Goal: Information Seeking & Learning: Learn about a topic

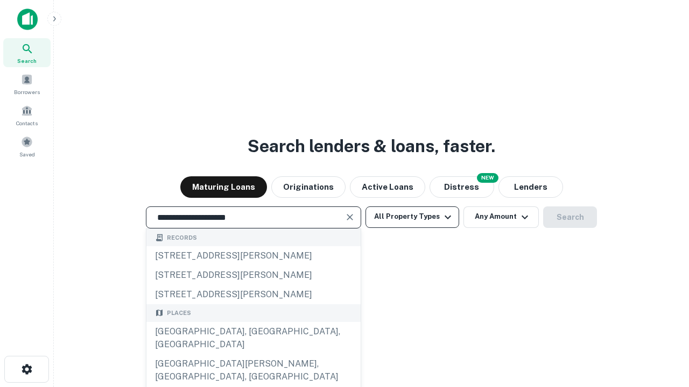
click at [412, 217] on button "All Property Types" at bounding box center [412, 218] width 94 height 22
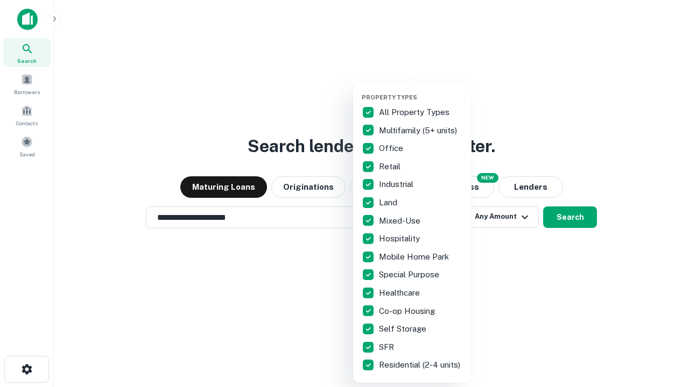
type input "**********"
click at [421, 90] on button "button" at bounding box center [421, 90] width 118 height 1
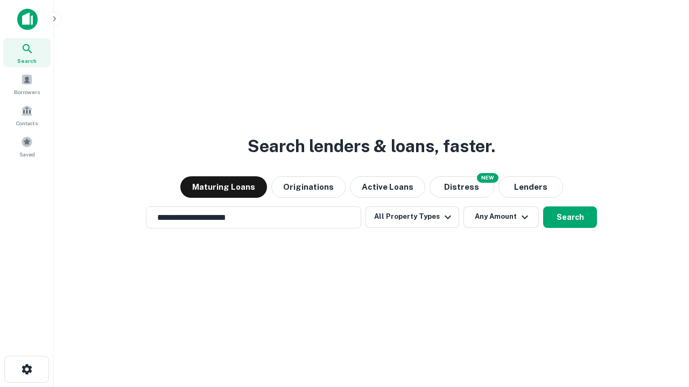
scroll to position [6, 130]
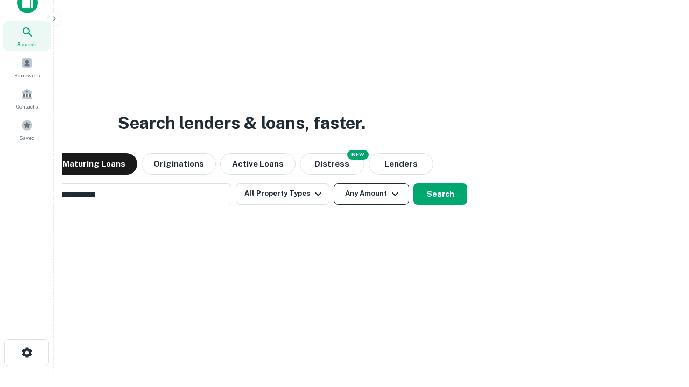
click at [334, 183] on button "Any Amount" at bounding box center [371, 194] width 75 height 22
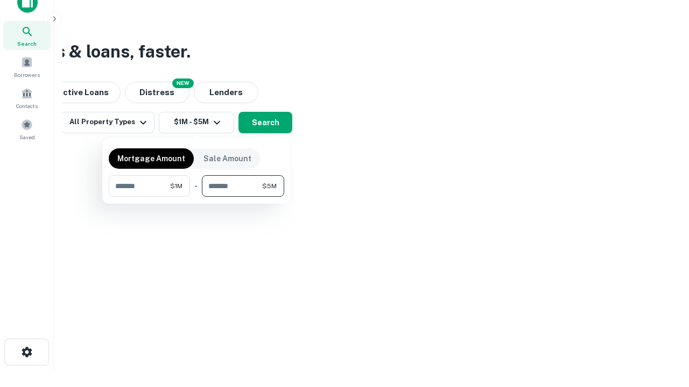
type input "*******"
click at [196, 197] on button "button" at bounding box center [196, 197] width 175 height 1
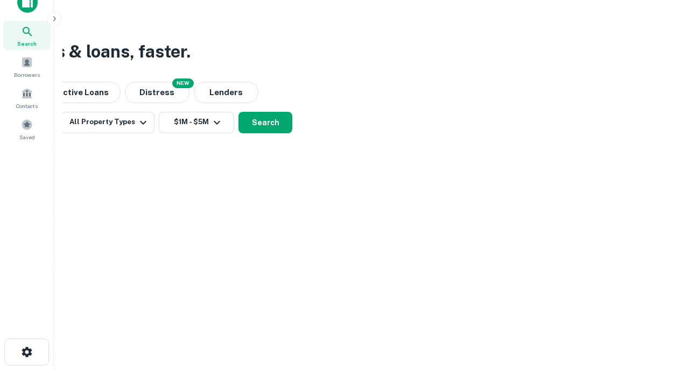
scroll to position [6, 199]
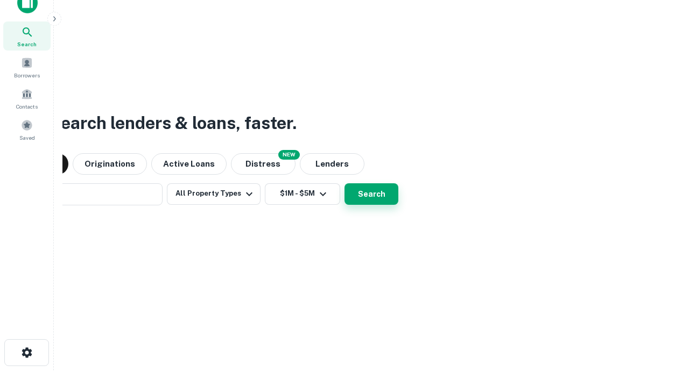
click at [344, 183] on button "Search" at bounding box center [371, 194] width 54 height 22
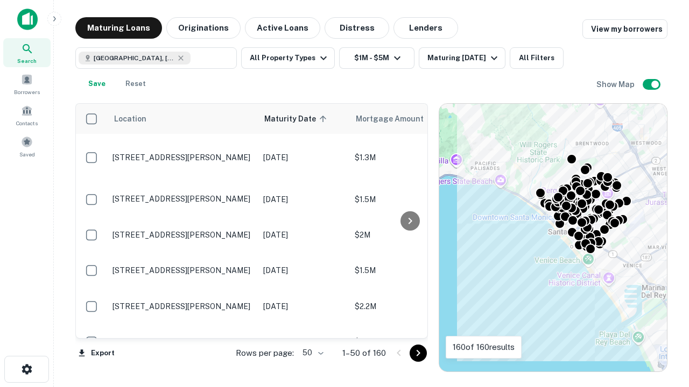
click at [311, 353] on body "Search Borrowers Contacts Saved Maturing Loans Originations Active Loans Distre…" at bounding box center [344, 193] width 689 height 387
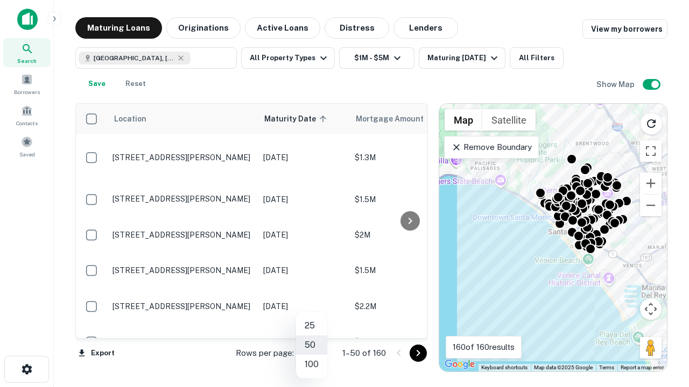
click at [312, 326] on li "25" at bounding box center [311, 325] width 31 height 19
